Goal: Navigation & Orientation: Find specific page/section

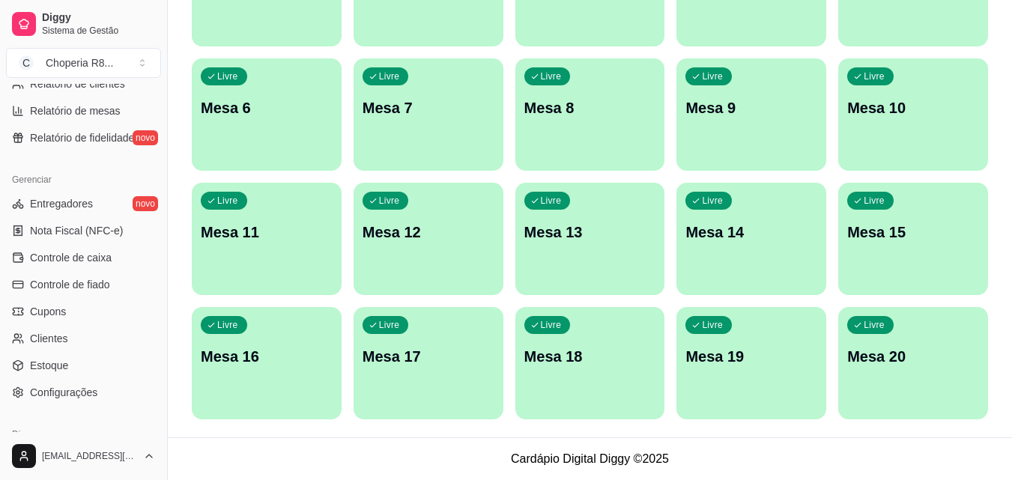
scroll to position [598, 0]
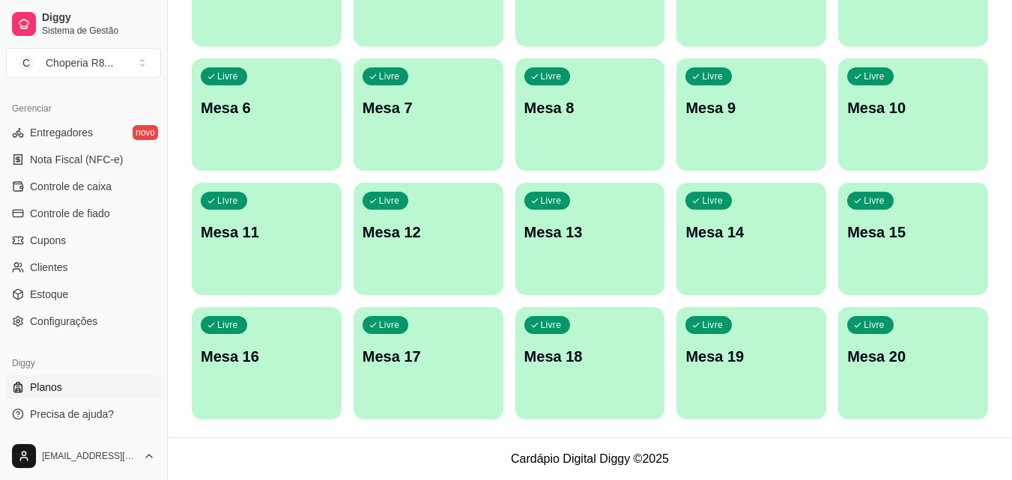
click at [53, 383] on span "Planos" at bounding box center [46, 387] width 32 height 15
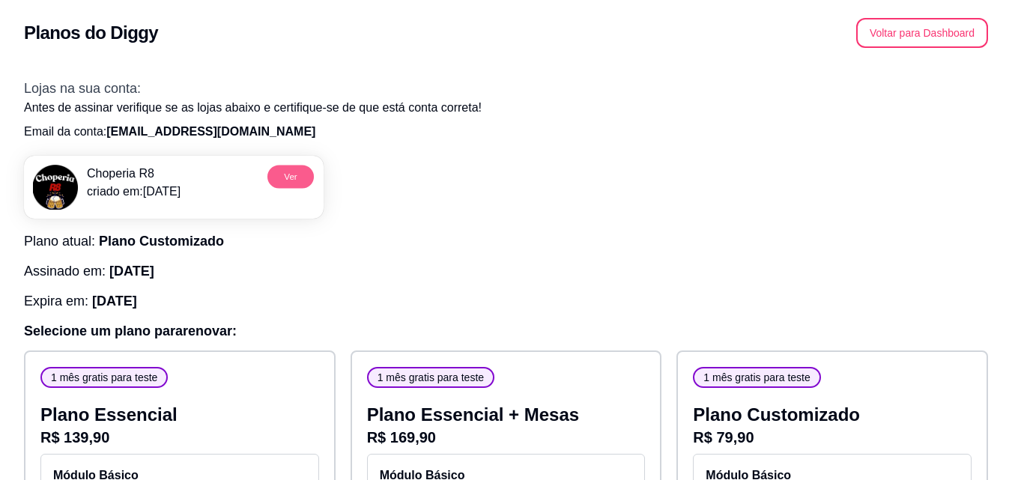
click at [287, 180] on button "Ver" at bounding box center [290, 176] width 46 height 23
click at [897, 35] on button "Voltar para Dashboard" at bounding box center [922, 33] width 128 height 29
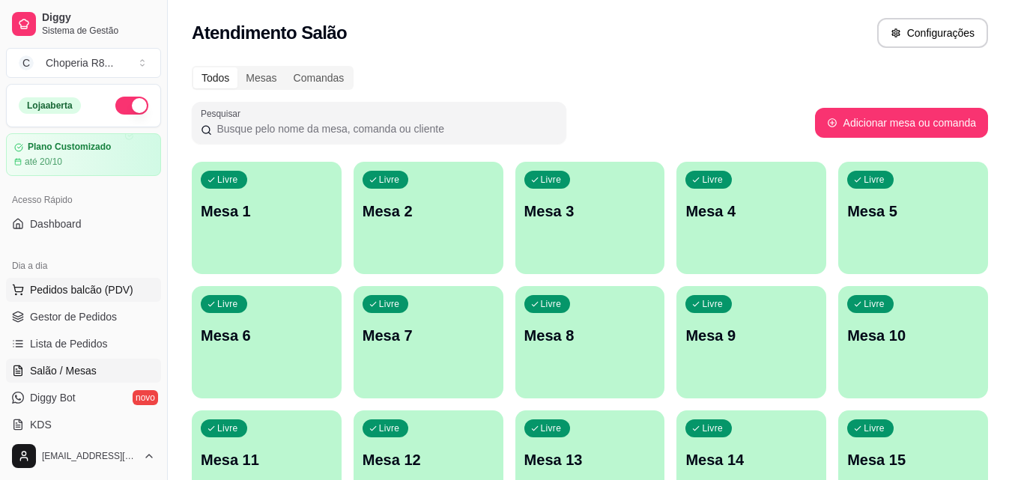
click at [76, 293] on span "Pedidos balcão (PDV)" at bounding box center [81, 289] width 103 height 15
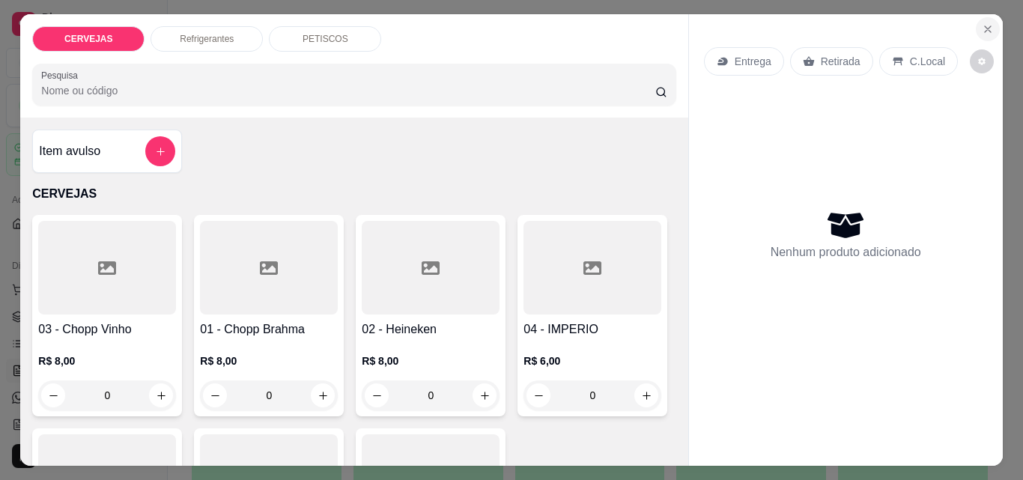
click at [990, 23] on button "Close" at bounding box center [988, 29] width 24 height 24
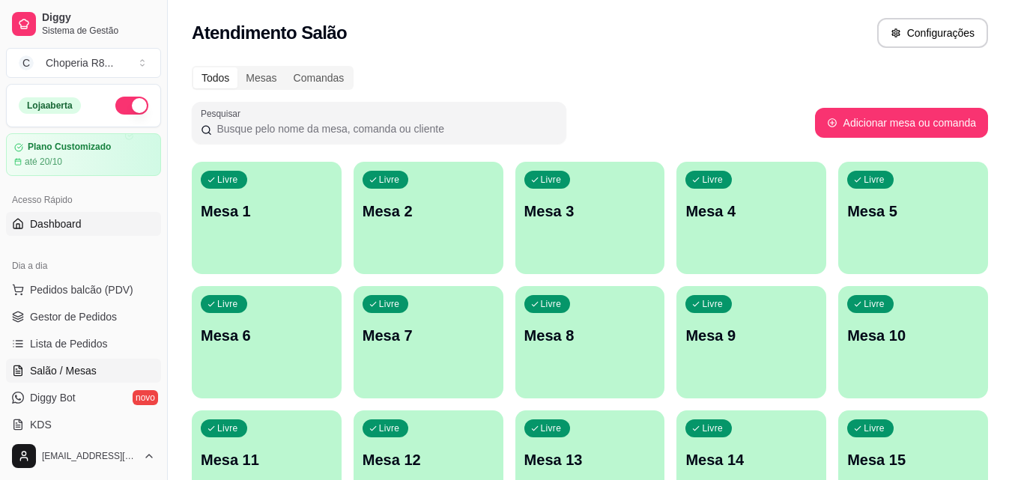
click at [79, 222] on span "Dashboard" at bounding box center [56, 223] width 52 height 15
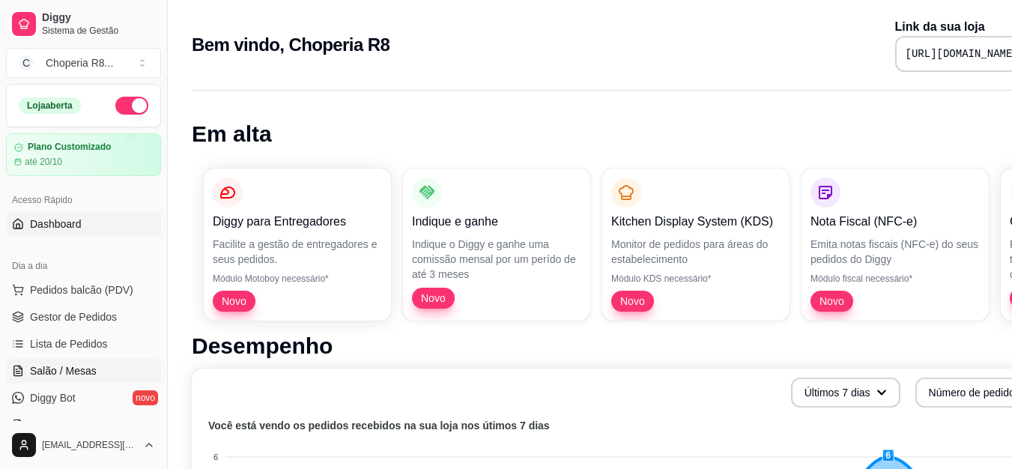
click at [88, 361] on link "Salão / Mesas" at bounding box center [83, 371] width 155 height 24
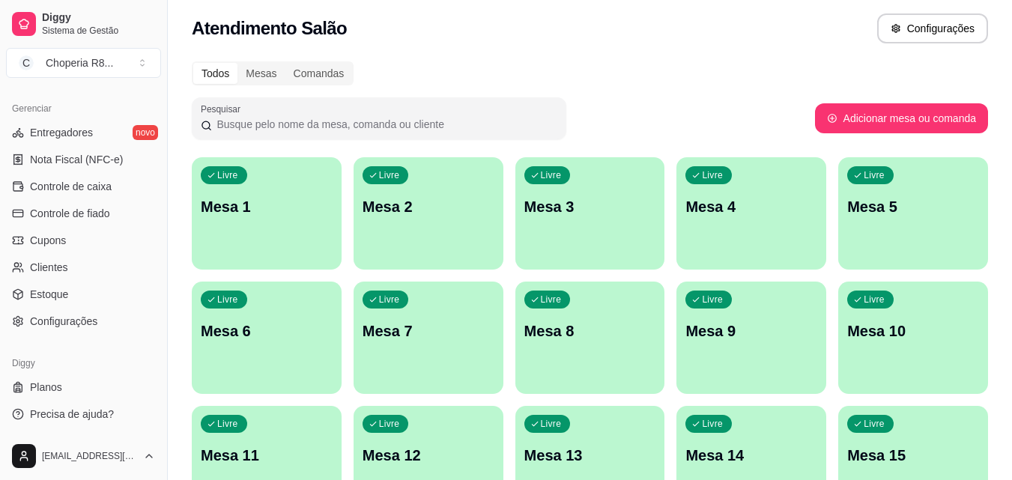
scroll to position [228, 0]
